Goal: Information Seeking & Learning: Learn about a topic

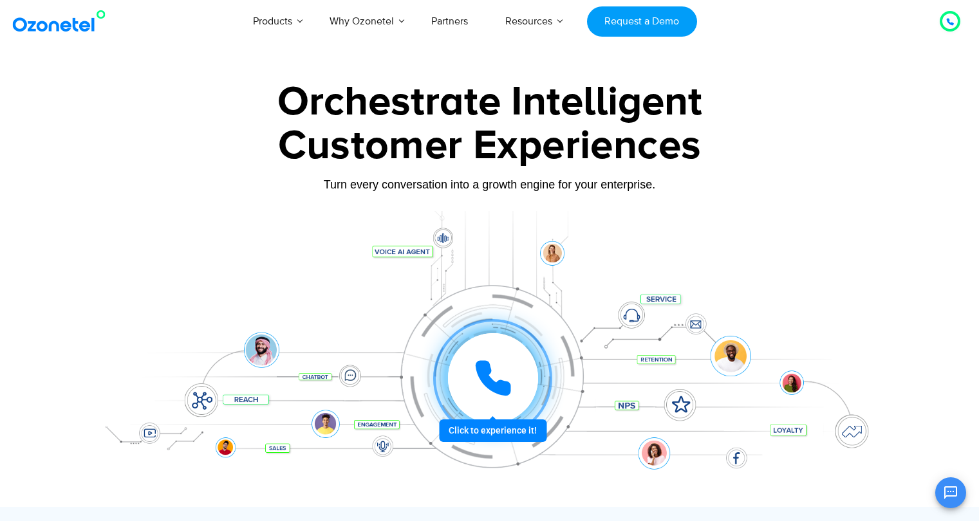
click at [710, 177] on div "Customer Experiences" at bounding box center [490, 157] width 804 height 42
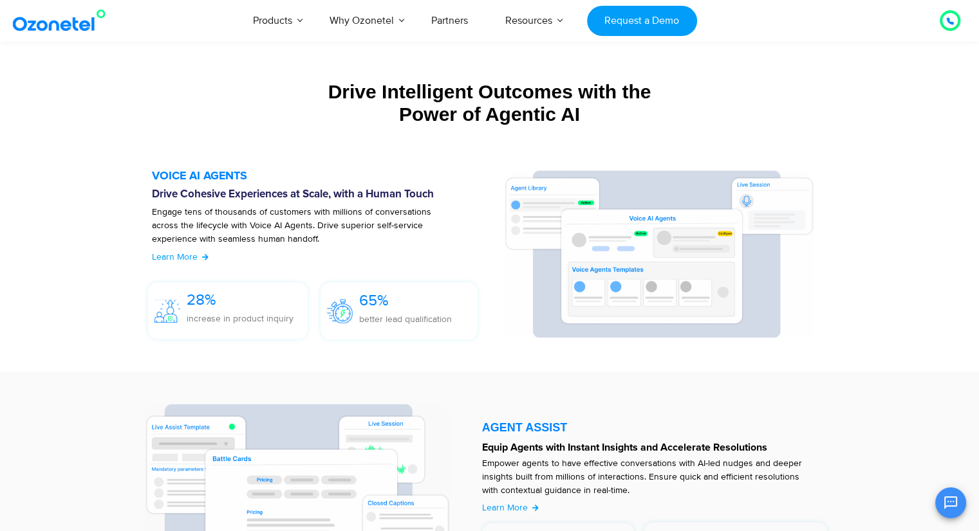
scroll to position [1351, 0]
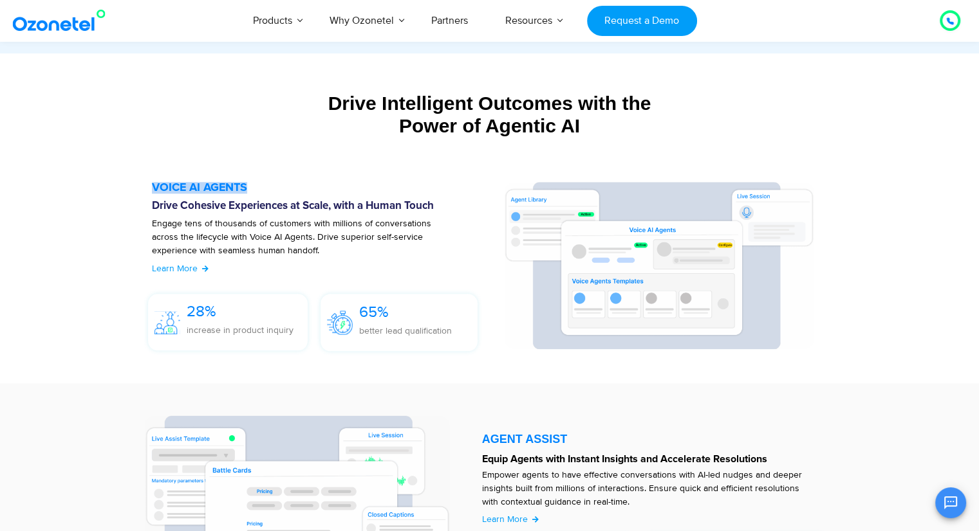
drag, startPoint x: 129, startPoint y: 181, endPoint x: 252, endPoint y: 181, distance: 123.5
click at [252, 181] on section "VOICE AI AGENTS Drive Cohesive Experiences at Scale, with a Human Touch Engage …" at bounding box center [489, 269] width 727 height 201
click at [329, 167] on div "VOICE AI AGENTS Drive Cohesive Experiences at Scale, with a Human Touch Engage …" at bounding box center [490, 270] width 740 height 214
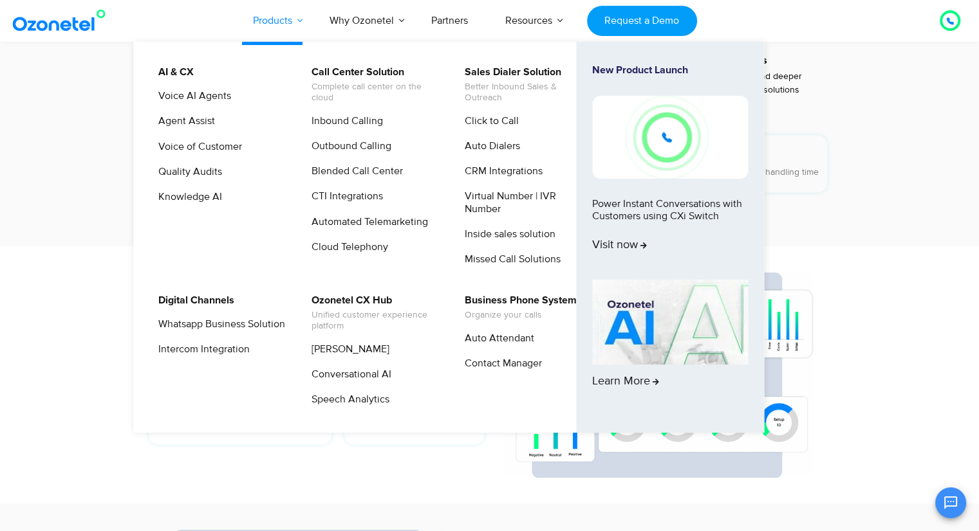
scroll to position [1609, 0]
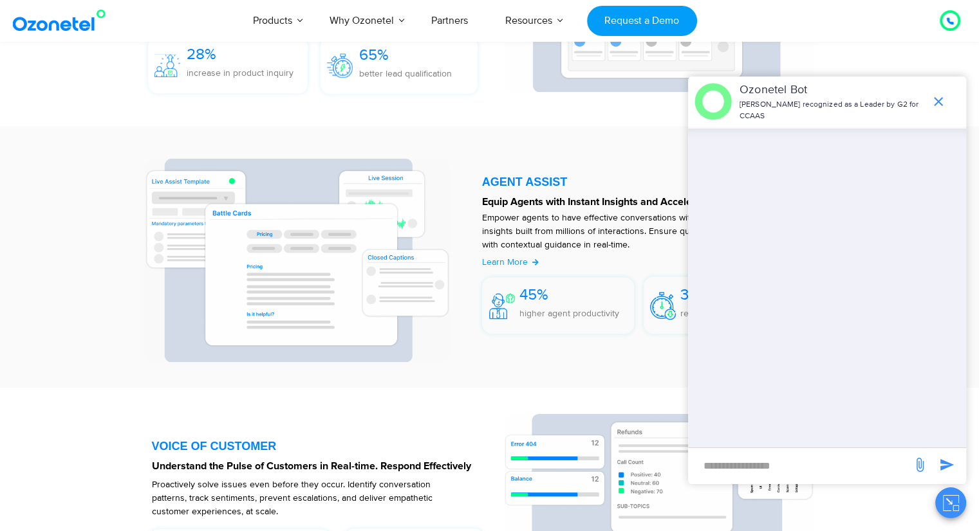
click at [18, 373] on section "AGENT ASSIST Equip Agents with Instant Insights and Accelerate Resolutions Empo…" at bounding box center [489, 257] width 979 height 262
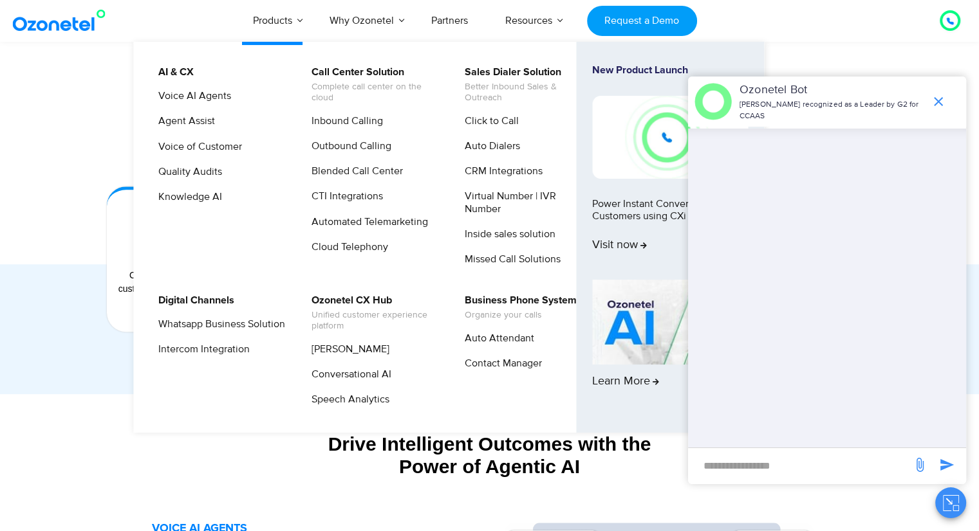
scroll to position [965, 0]
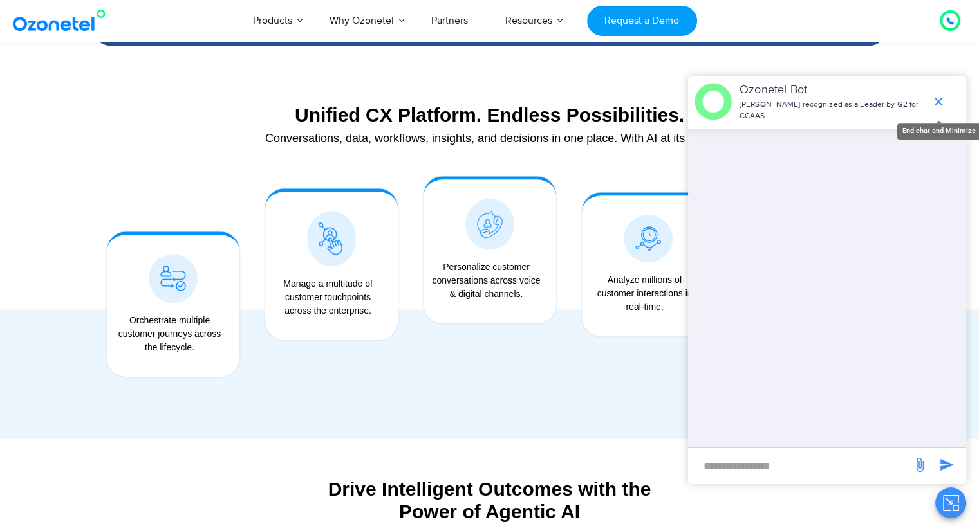
click at [937, 104] on icon "end chat or minimize" at bounding box center [938, 101] width 9 height 9
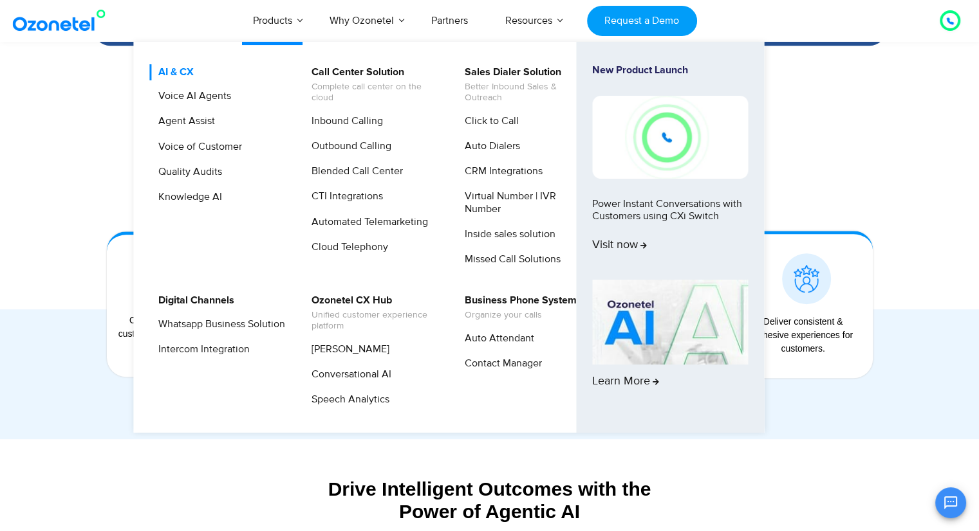
click at [183, 72] on link "AI & CX" at bounding box center [173, 72] width 46 height 16
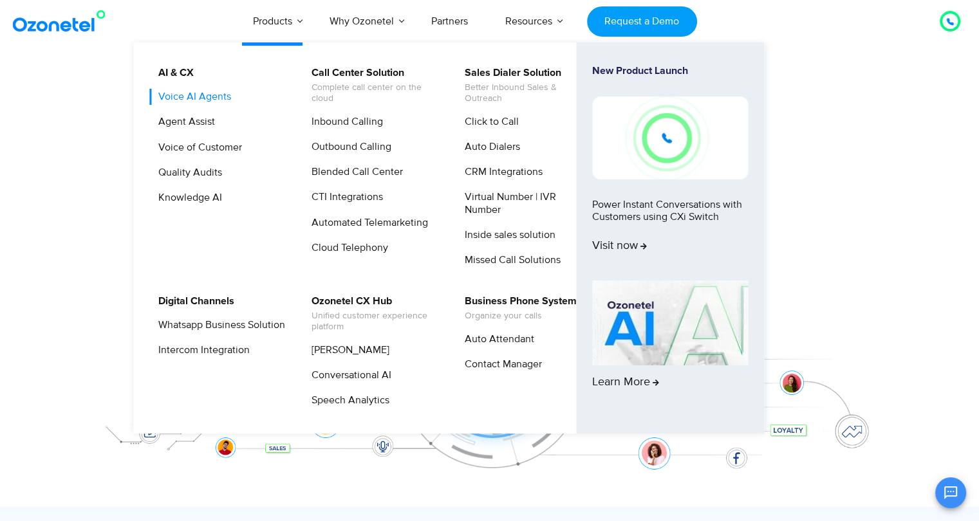
click at [182, 96] on link "Voice AI Agents" at bounding box center [191, 97] width 83 height 16
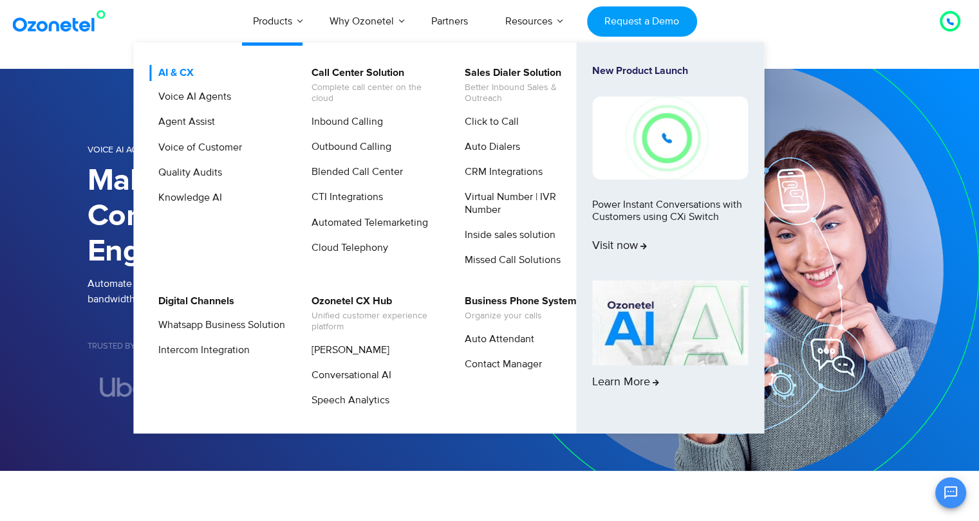
click at [156, 71] on link "AI & CX" at bounding box center [173, 73] width 46 height 16
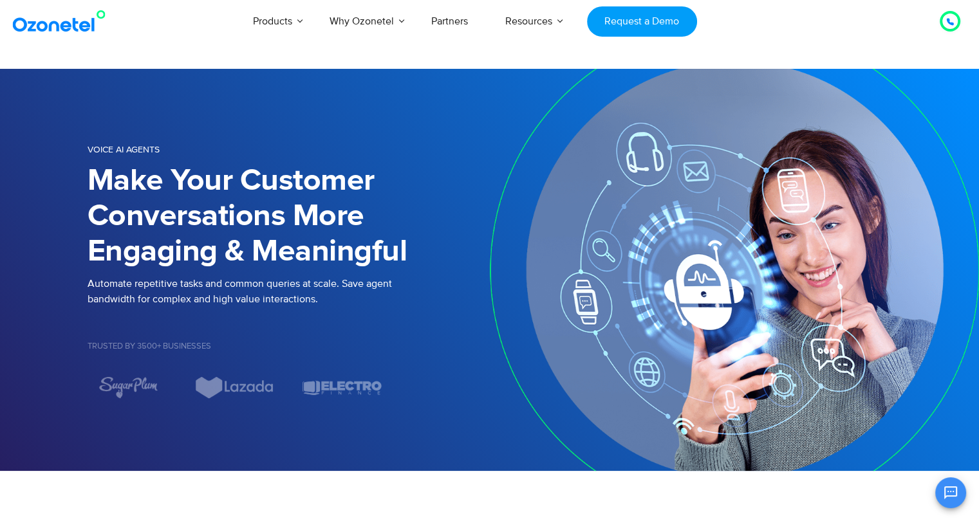
click at [0, 183] on section "Voice AI Agents Make Your Customer Conversations More Engaging & Meaningful Aut…" at bounding box center [489, 270] width 979 height 402
click at [13, 116] on section "Voice AI Agents Make Your Customer Conversations More Engaging & Meaningful Aut…" at bounding box center [489, 270] width 979 height 402
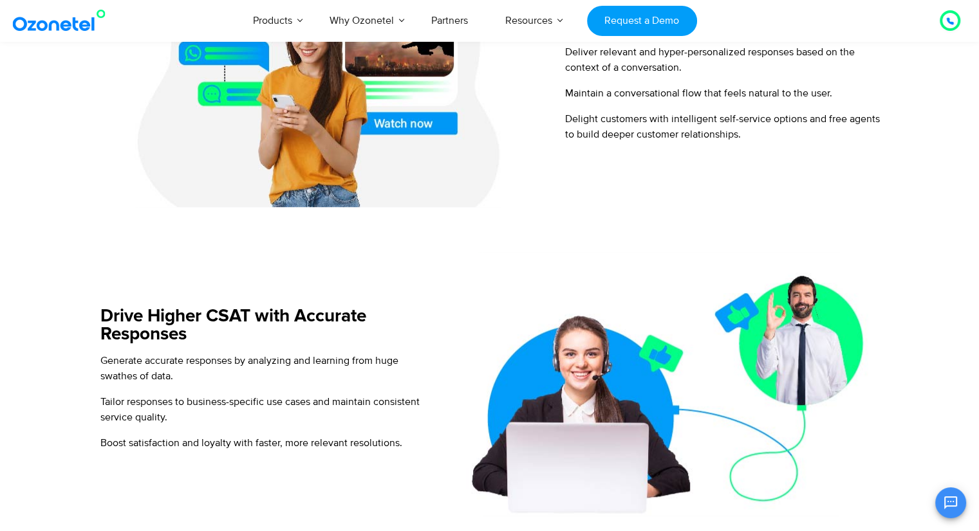
scroll to position [1158, 0]
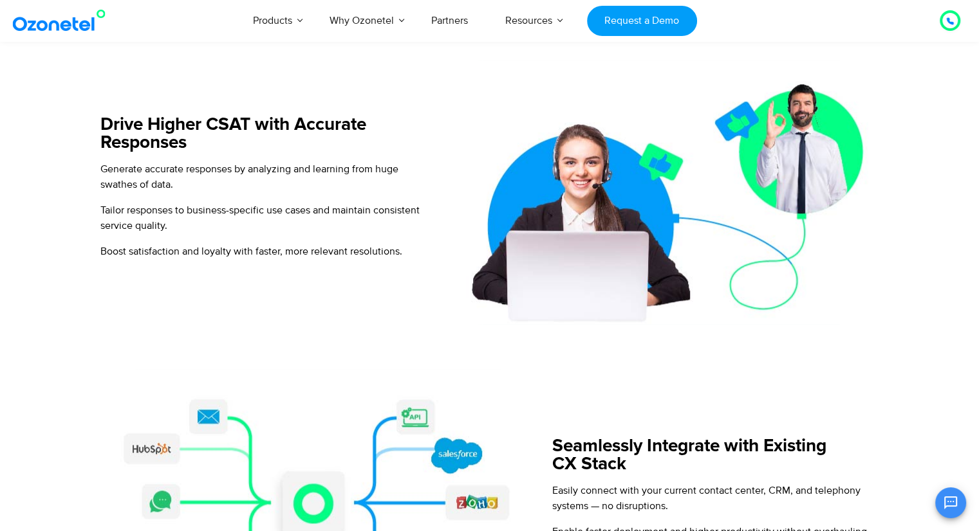
click at [434, 110] on div at bounding box center [661, 192] width 459 height 264
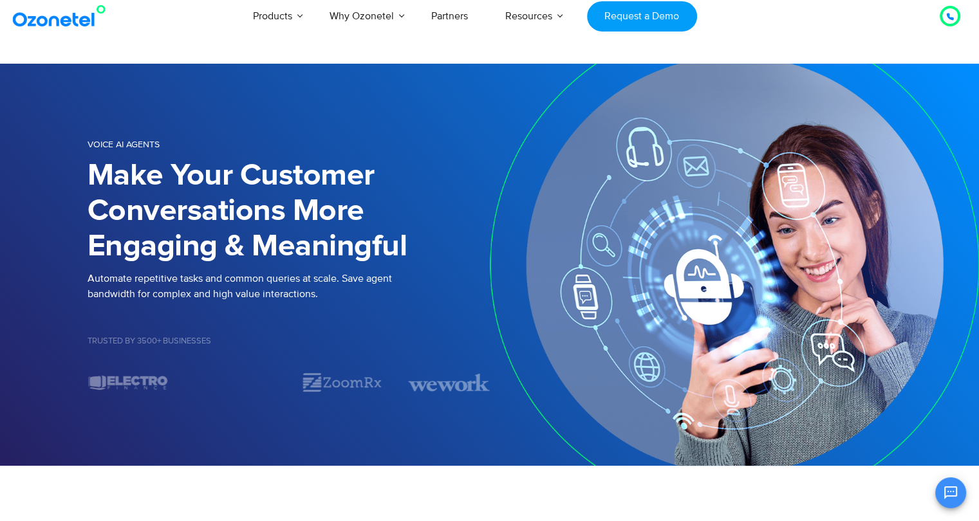
scroll to position [0, 0]
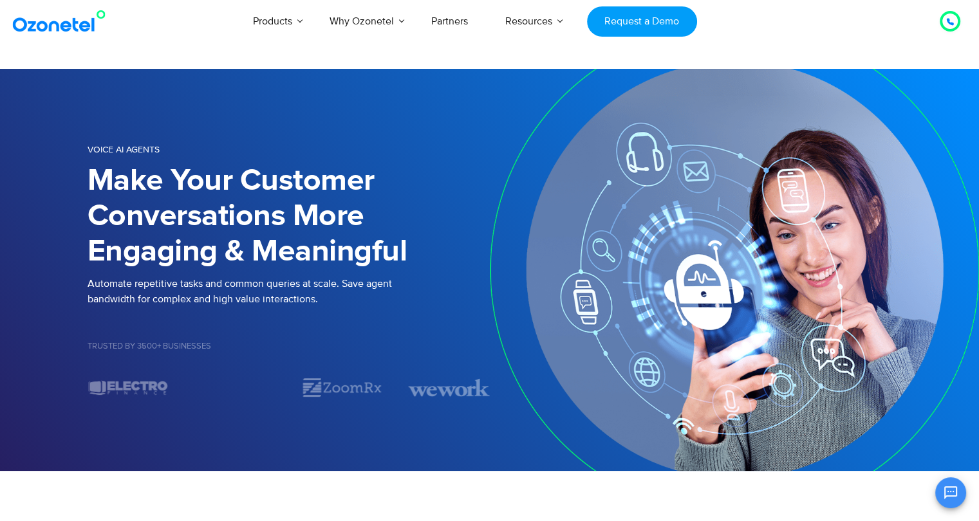
click at [25, 30] on img at bounding box center [62, 21] width 104 height 23
